Goal: Task Accomplishment & Management: Use online tool/utility

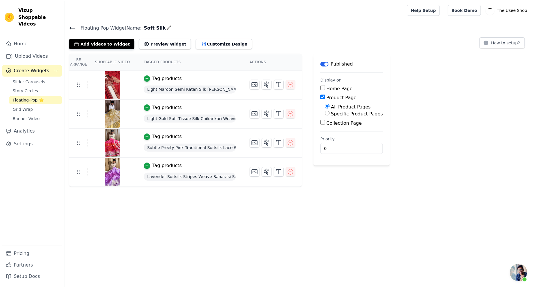
scroll to position [142, 0]
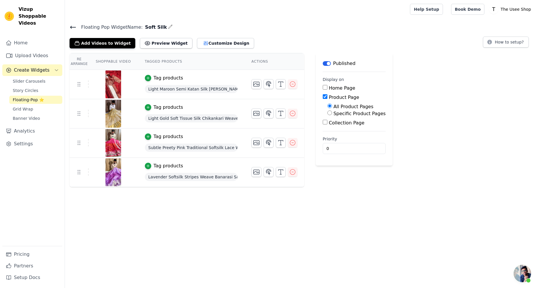
click at [70, 30] on icon at bounding box center [73, 27] width 7 height 7
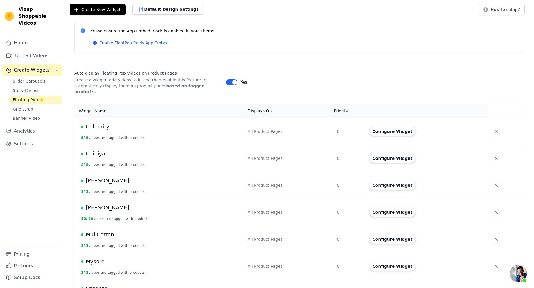
scroll to position [58, 0]
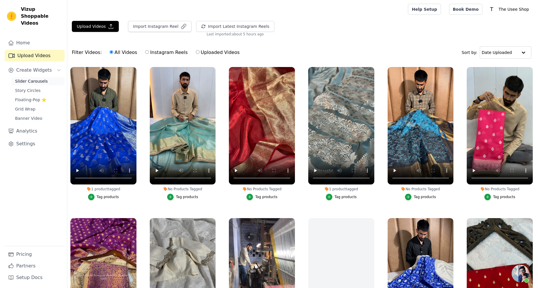
scroll to position [194, 0]
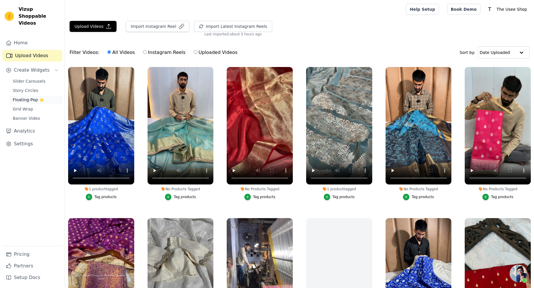
click at [28, 97] on span "Floating-Pop ⭐" at bounding box center [28, 100] width 31 height 6
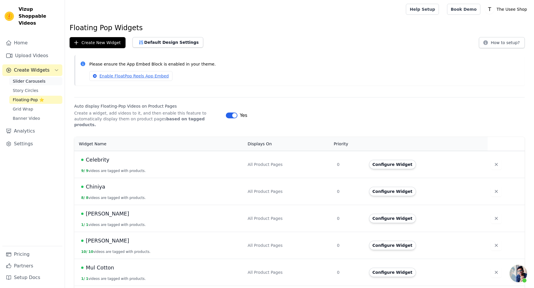
click at [30, 78] on span "Slider Carousels" at bounding box center [29, 81] width 33 height 6
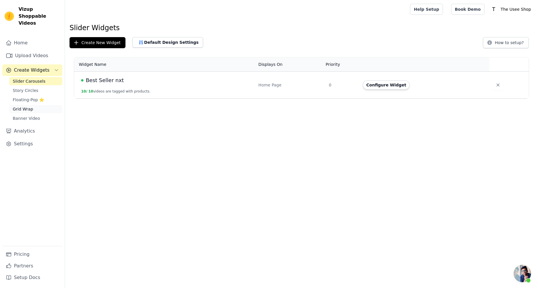
click at [45, 105] on link "Grid Wrap" at bounding box center [35, 109] width 53 height 8
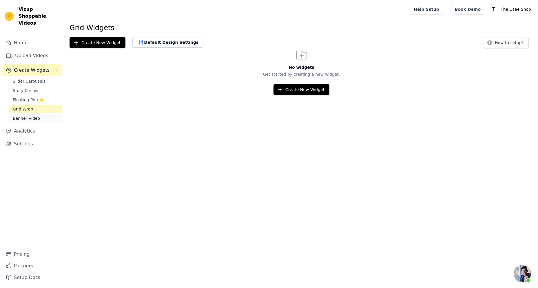
click at [38, 114] on link "Banner Video" at bounding box center [35, 118] width 53 height 8
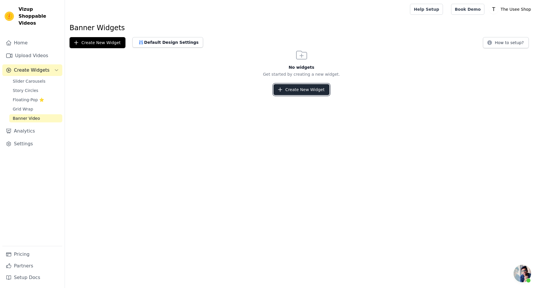
click at [287, 93] on button "Create New Widget" at bounding box center [302, 89] width 56 height 11
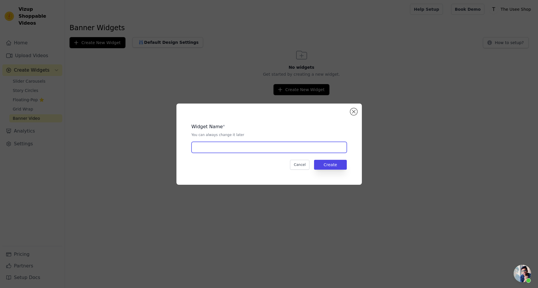
click at [219, 146] on input "text" at bounding box center [269, 147] width 155 height 11
type input "RTW"
click at [338, 162] on button "Create" at bounding box center [330, 165] width 33 height 10
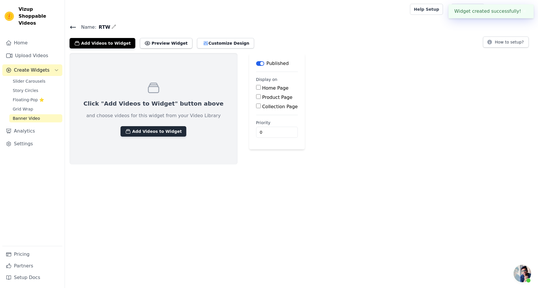
click at [158, 127] on button "Add Videos to Widget" at bounding box center [154, 131] width 66 height 10
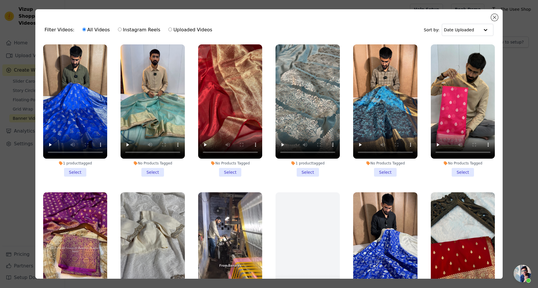
click at [498, 20] on div "Filter Videos: All Videos Instagram Reels Uploaded Videos Sort by: Date Uploade…" at bounding box center [269, 143] width 468 height 269
click at [496, 19] on button "Close modal" at bounding box center [494, 17] width 7 height 7
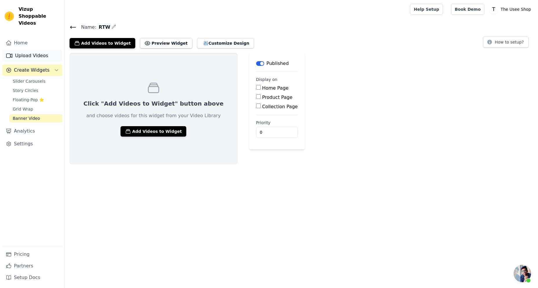
click at [18, 50] on link "Upload Videos" at bounding box center [32, 56] width 60 height 12
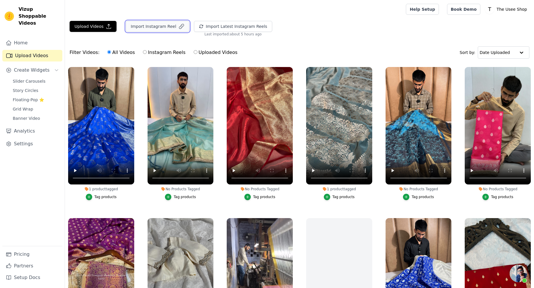
click at [170, 25] on button "Import Instagram Reel" at bounding box center [157, 26] width 63 height 11
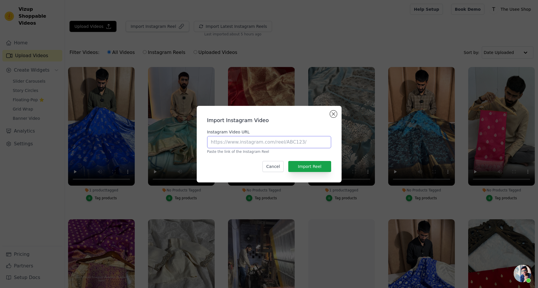
click at [292, 136] on input "Instagram Video URL" at bounding box center [269, 142] width 124 height 12
paste input "[URL][DOMAIN_NAME]"
type input "[URL][DOMAIN_NAME]"
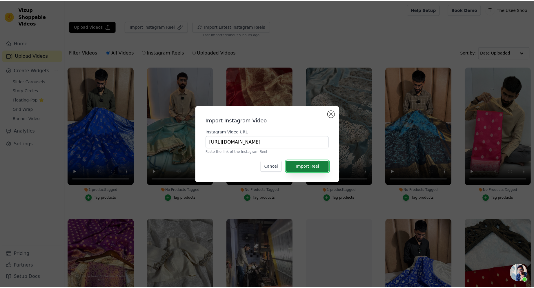
scroll to position [0, 0]
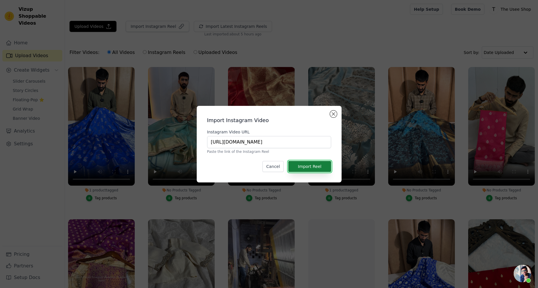
click at [323, 163] on button "Import Reel" at bounding box center [309, 166] width 43 height 11
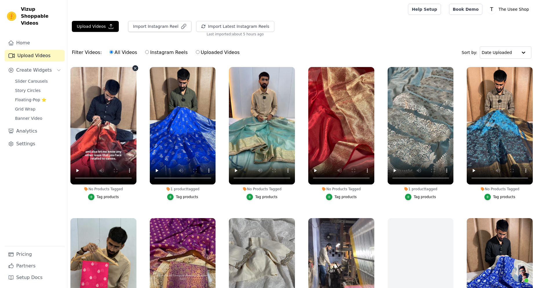
scroll to position [194, 0]
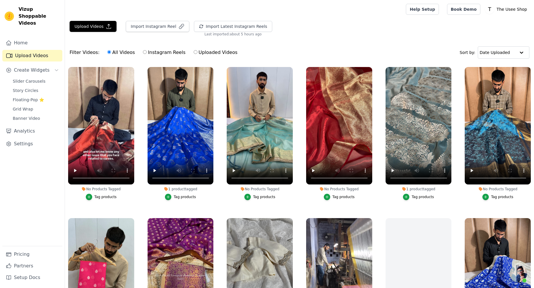
click at [41, 78] on div "Slider Carousels Story Circles Floating-Pop ⭐ Grid Wrap Banner Video" at bounding box center [35, 99] width 53 height 45
click at [35, 115] on span "Banner Video" at bounding box center [26, 118] width 27 height 6
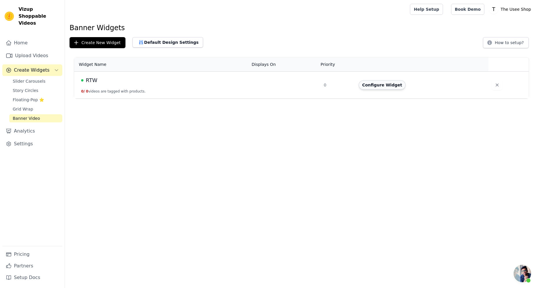
click at [387, 85] on button "Configure Widget" at bounding box center [382, 84] width 47 height 9
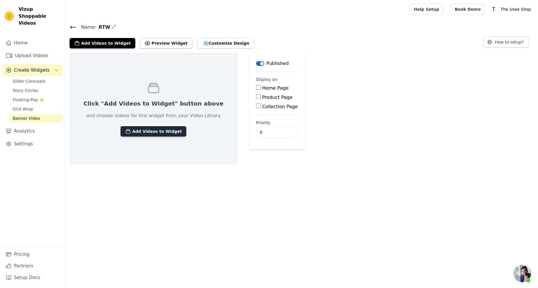
click at [161, 134] on button "Add Videos to Widget" at bounding box center [154, 131] width 66 height 10
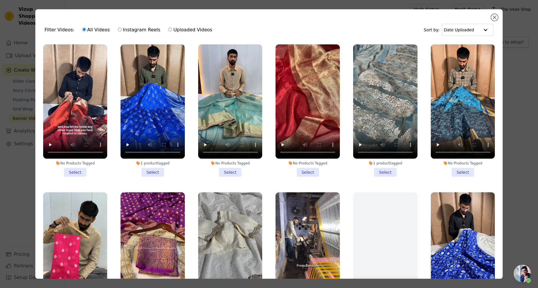
click at [78, 169] on li "No Products Tagged Select" at bounding box center [75, 110] width 64 height 132
click at [0, 0] on input "No Products Tagged Select" at bounding box center [0, 0] width 0 height 0
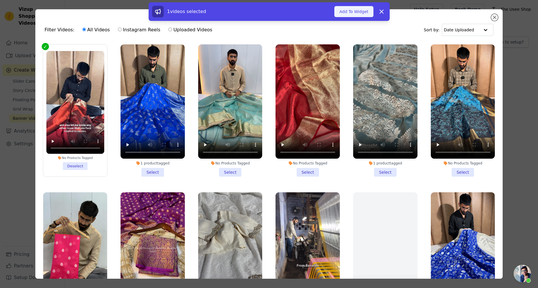
click at [356, 16] on button "Add To Widget" at bounding box center [353, 11] width 39 height 11
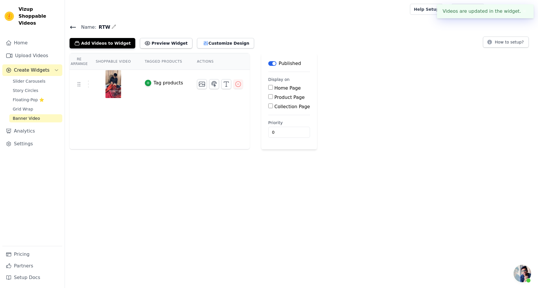
click at [274, 107] on label "Collection Page" at bounding box center [292, 107] width 36 height 6
click at [268, 107] on input "Collection Page" at bounding box center [270, 105] width 5 height 5
checkbox input "true"
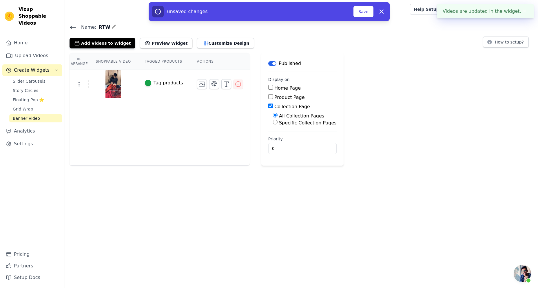
click at [287, 124] on label "Specific Collection Pages" at bounding box center [308, 123] width 58 height 6
click at [278, 124] on input "Specific Collection Pages" at bounding box center [275, 122] width 5 height 5
radio input "true"
click at [281, 132] on button "Select Collection Pages" at bounding box center [300, 136] width 55 height 10
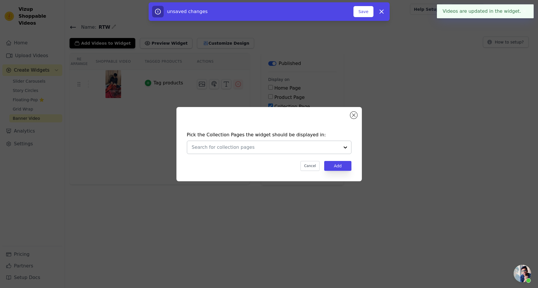
click at [280, 147] on input "text" at bounding box center [266, 147] width 148 height 7
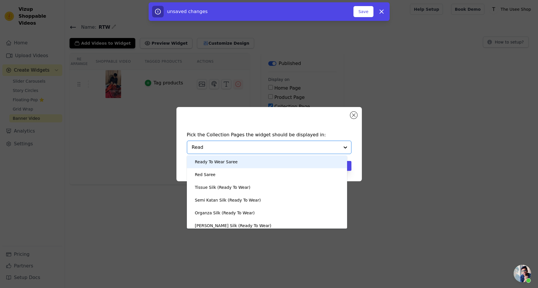
type input "Ready"
click at [240, 160] on div "Ready To Wear Saree" at bounding box center [267, 161] width 149 height 13
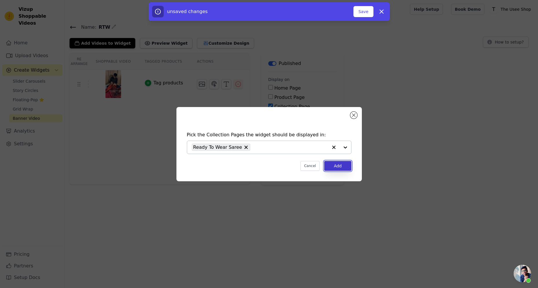
click at [330, 164] on button "Add" at bounding box center [337, 166] width 27 height 10
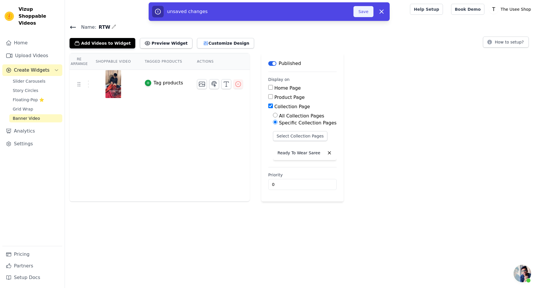
click at [372, 9] on button "Save" at bounding box center [363, 11] width 20 height 11
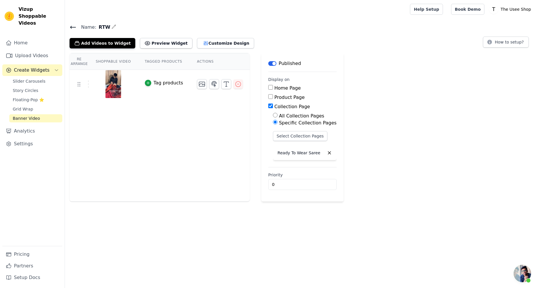
click at [71, 25] on icon at bounding box center [73, 27] width 7 height 7
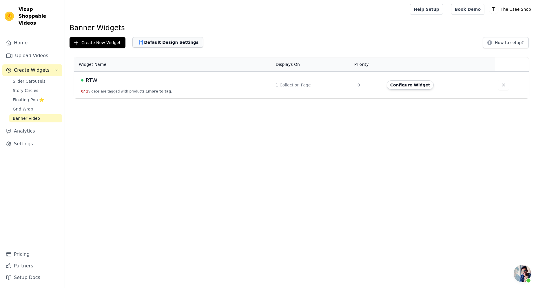
click at [164, 41] on button "Default Design Settings" at bounding box center [167, 42] width 71 height 10
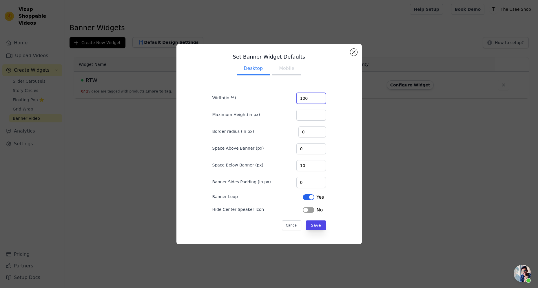
drag, startPoint x: 308, startPoint y: 99, endPoint x: 290, endPoint y: 97, distance: 18.3
click at [290, 97] on div "Width(in %) 100" at bounding box center [269, 98] width 114 height 12
type input "50"
click at [301, 113] on input "Maximum Height(in px)" at bounding box center [311, 115] width 30 height 11
click at [289, 69] on button "Mobile" at bounding box center [286, 69] width 29 height 13
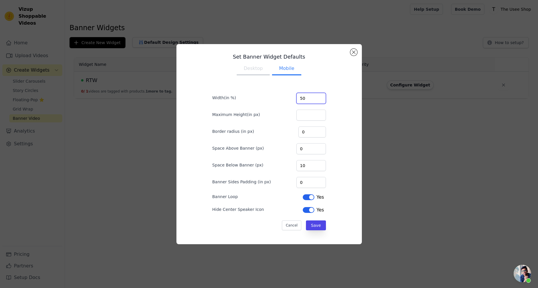
click at [303, 97] on input "50" at bounding box center [311, 98] width 30 height 11
type input "35"
click at [318, 225] on button "Save" at bounding box center [316, 225] width 20 height 10
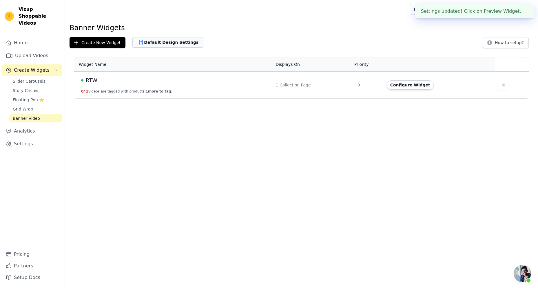
click at [158, 39] on button "Default Design Settings" at bounding box center [167, 42] width 71 height 10
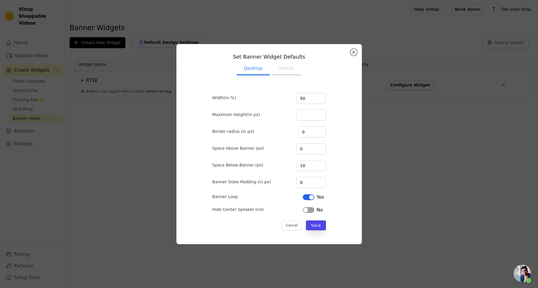
click at [277, 65] on button "Mobile" at bounding box center [286, 69] width 29 height 13
click at [306, 207] on button "Label" at bounding box center [309, 210] width 12 height 6
click at [314, 225] on button "Save" at bounding box center [316, 225] width 20 height 10
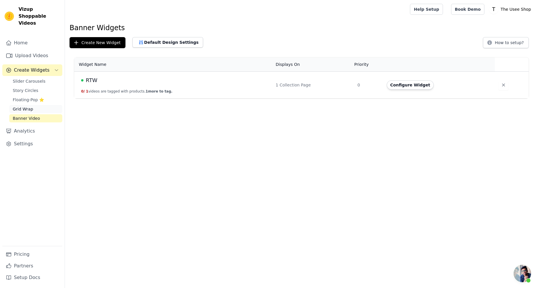
click at [33, 105] on link "Grid Wrap" at bounding box center [35, 109] width 53 height 8
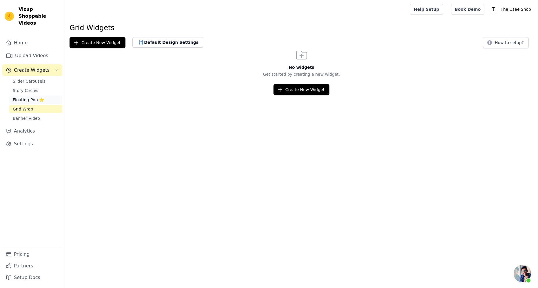
click at [37, 97] on span "Floating-Pop ⭐" at bounding box center [28, 100] width 31 height 6
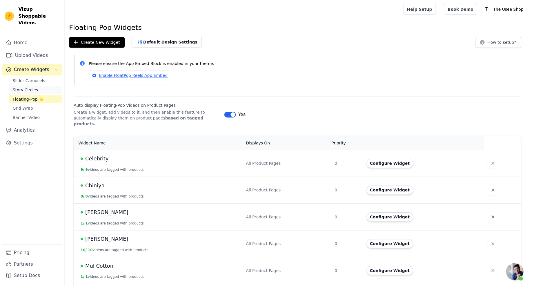
click at [37, 86] on link "Story Circles" at bounding box center [35, 90] width 53 height 8
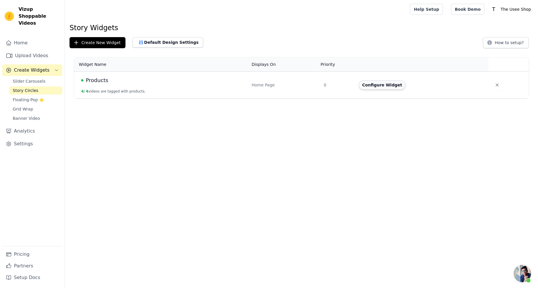
click at [383, 87] on button "Configure Widget" at bounding box center [382, 84] width 47 height 9
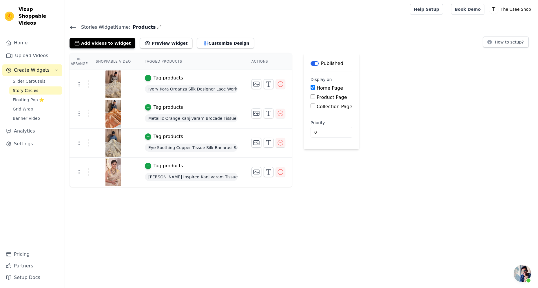
click at [321, 108] on label "Collection Page" at bounding box center [335, 107] width 36 height 6
click at [315, 108] on input "Collection Page" at bounding box center [313, 105] width 5 height 5
checkbox input "true"
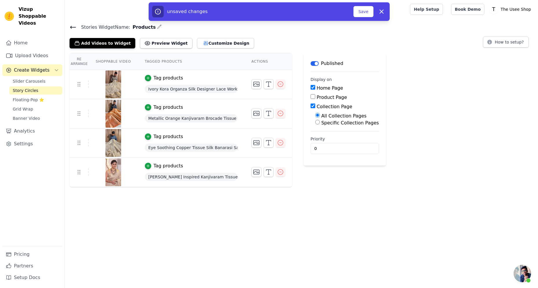
click at [321, 124] on label "Specific Collection Pages" at bounding box center [350, 123] width 58 height 6
click at [320, 124] on input "Specific Collection Pages" at bounding box center [317, 122] width 5 height 5
radio input "true"
click at [331, 138] on button "Select Collection Pages" at bounding box center [342, 136] width 55 height 10
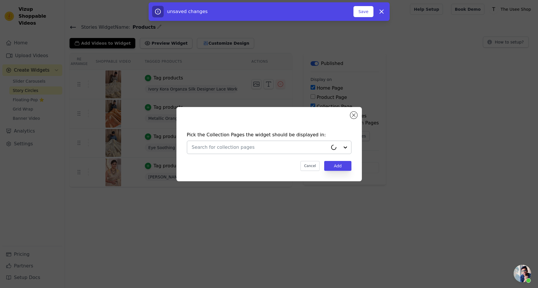
click at [271, 151] on div at bounding box center [260, 147] width 136 height 13
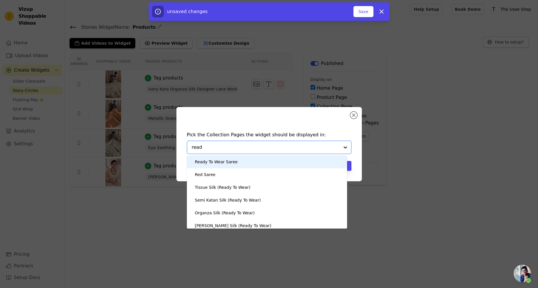
type input "ready"
click at [238, 159] on div "Ready To Wear Saree" at bounding box center [267, 161] width 149 height 13
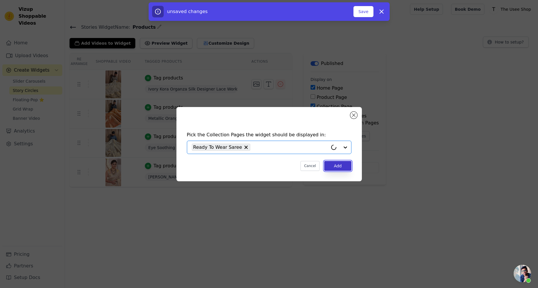
click at [337, 169] on button "Add" at bounding box center [337, 166] width 27 height 10
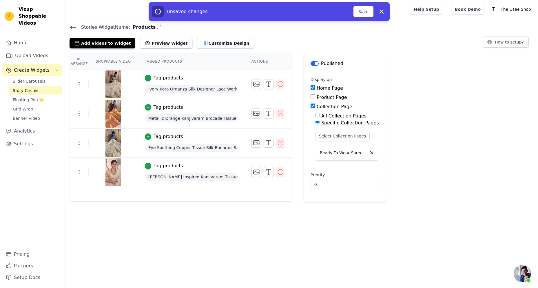
click at [321, 63] on p "Published" at bounding box center [332, 63] width 22 height 7
click at [315, 65] on div "Published" at bounding box center [327, 63] width 33 height 7
click at [313, 63] on button "Label" at bounding box center [315, 63] width 8 height 5
click at [372, 11] on button "Save" at bounding box center [363, 11] width 20 height 11
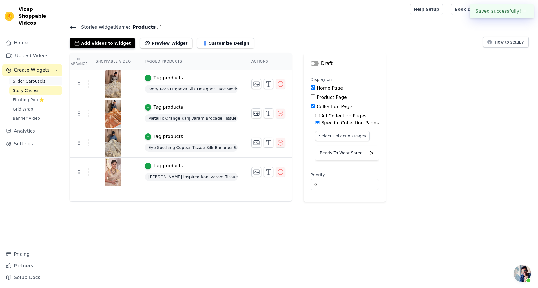
click at [37, 78] on link "Slider Carousels" at bounding box center [35, 81] width 53 height 8
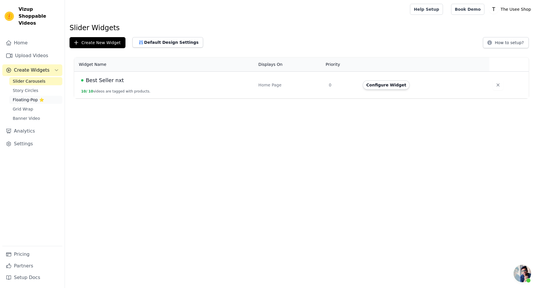
click at [28, 97] on span "Floating-Pop ⭐" at bounding box center [28, 100] width 31 height 6
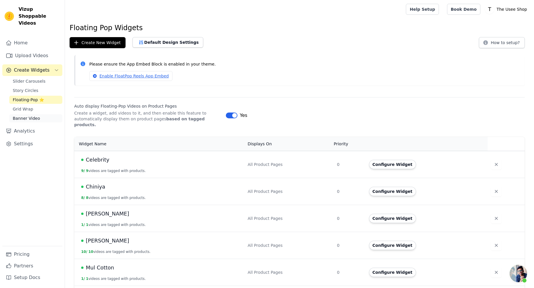
click at [30, 115] on span "Banner Video" at bounding box center [26, 118] width 27 height 6
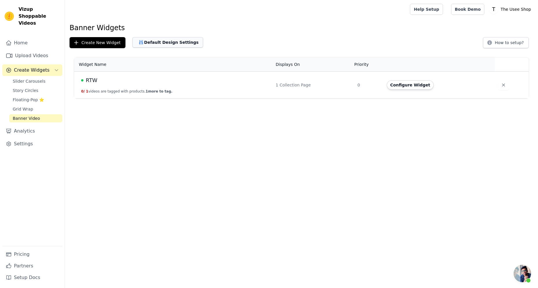
click at [158, 41] on button "Default Design Settings" at bounding box center [167, 42] width 71 height 10
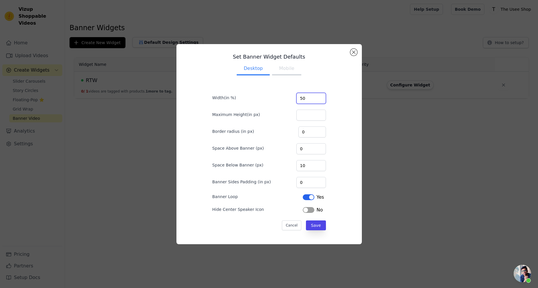
click at [315, 99] on input "50" at bounding box center [311, 98] width 30 height 11
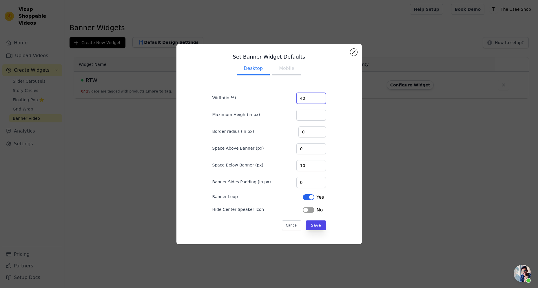
type input "40"
click at [346, 145] on div "Set Banner Widget Defaults Desktop Mobile Width(in %) 40 Maximum Height(in px) …" at bounding box center [269, 144] width 176 height 191
click at [306, 130] on input "0" at bounding box center [312, 131] width 28 height 11
click at [317, 131] on input "1" at bounding box center [312, 131] width 28 height 11
click at [317, 131] on input "2" at bounding box center [312, 131] width 28 height 11
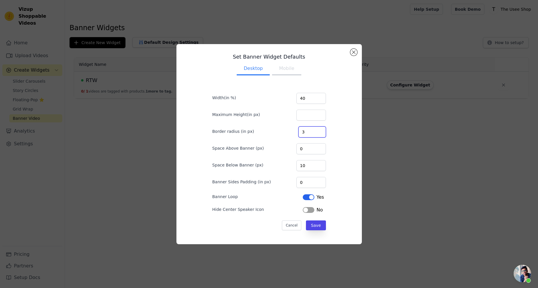
click at [317, 131] on input "3" at bounding box center [312, 131] width 28 height 11
click at [317, 131] on input "4" at bounding box center [312, 131] width 28 height 11
type input "5"
click at [317, 131] on input "5" at bounding box center [312, 131] width 28 height 11
drag, startPoint x: 311, startPoint y: 183, endPoint x: 296, endPoint y: 182, distance: 15.4
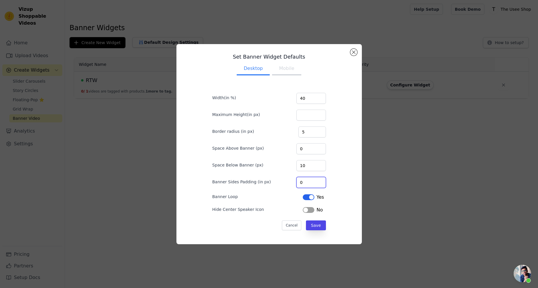
click at [296, 182] on input "0" at bounding box center [311, 182] width 30 height 11
type input "25"
click at [316, 223] on button "Save" at bounding box center [316, 225] width 20 height 10
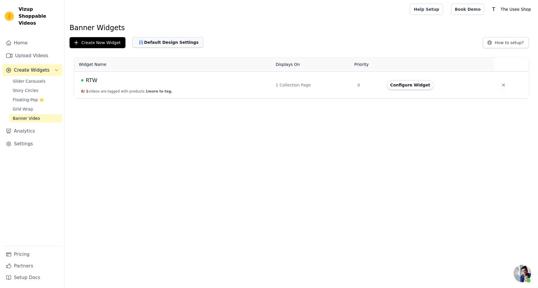
click at [150, 45] on button "Default Design Settings" at bounding box center [167, 42] width 71 height 10
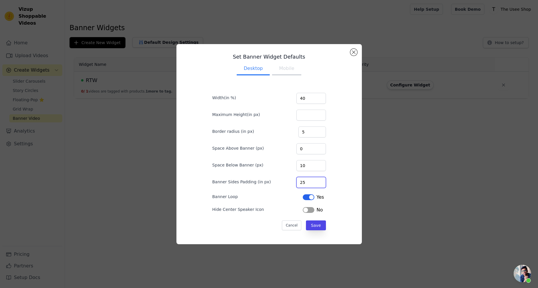
drag, startPoint x: 305, startPoint y: 184, endPoint x: 291, endPoint y: 183, distance: 13.4
click at [291, 183] on div "Banner Sides Padding (in px) 25" at bounding box center [269, 182] width 114 height 12
type input "0"
click at [351, 159] on div "Set Banner Widget Defaults Desktop Mobile Width(in %) 40 Maximum Height(in px) …" at bounding box center [269, 144] width 176 height 191
drag, startPoint x: 309, startPoint y: 128, endPoint x: 286, endPoint y: 128, distance: 22.3
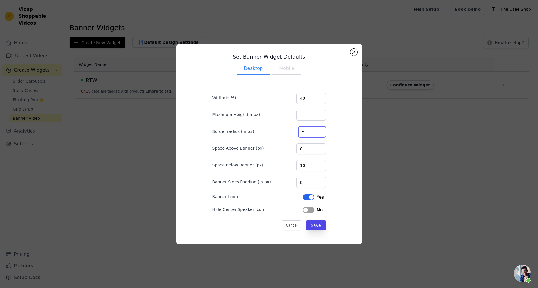
click at [286, 128] on div "Border radius (in px) 5" at bounding box center [269, 131] width 114 height 12
type input "0"
click at [287, 70] on button "Mobile" at bounding box center [286, 69] width 29 height 13
click at [307, 97] on input "35" at bounding box center [311, 98] width 30 height 11
click at [314, 223] on button "Save" at bounding box center [316, 225] width 20 height 10
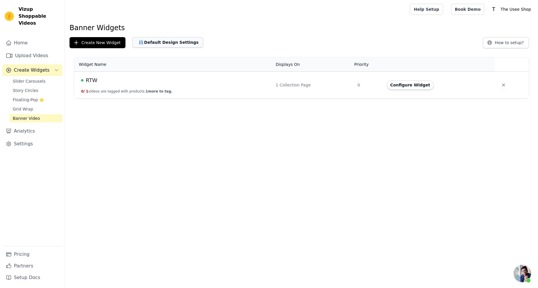
click at [166, 41] on button "Default Design Settings" at bounding box center [167, 42] width 71 height 10
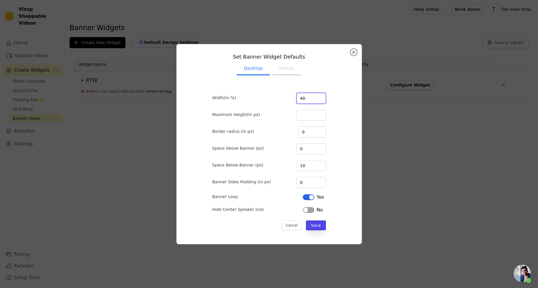
drag, startPoint x: 308, startPoint y: 99, endPoint x: 293, endPoint y: 98, distance: 14.8
click at [293, 98] on div "Width(in %) 40" at bounding box center [269, 98] width 114 height 12
type input "25"
click at [316, 222] on button "Save" at bounding box center [316, 225] width 20 height 10
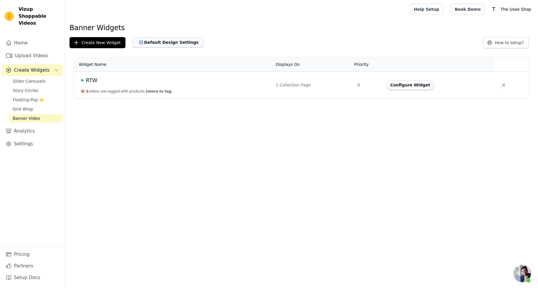
click at [175, 44] on button "Default Design Settings" at bounding box center [167, 42] width 71 height 10
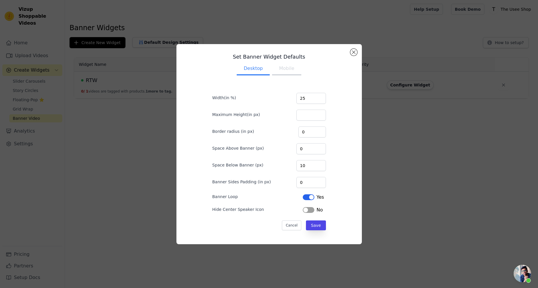
click at [291, 72] on button "Mobile" at bounding box center [286, 69] width 29 height 13
click at [313, 226] on button "Save" at bounding box center [316, 225] width 20 height 10
